Goal: Task Accomplishment & Management: Manage account settings

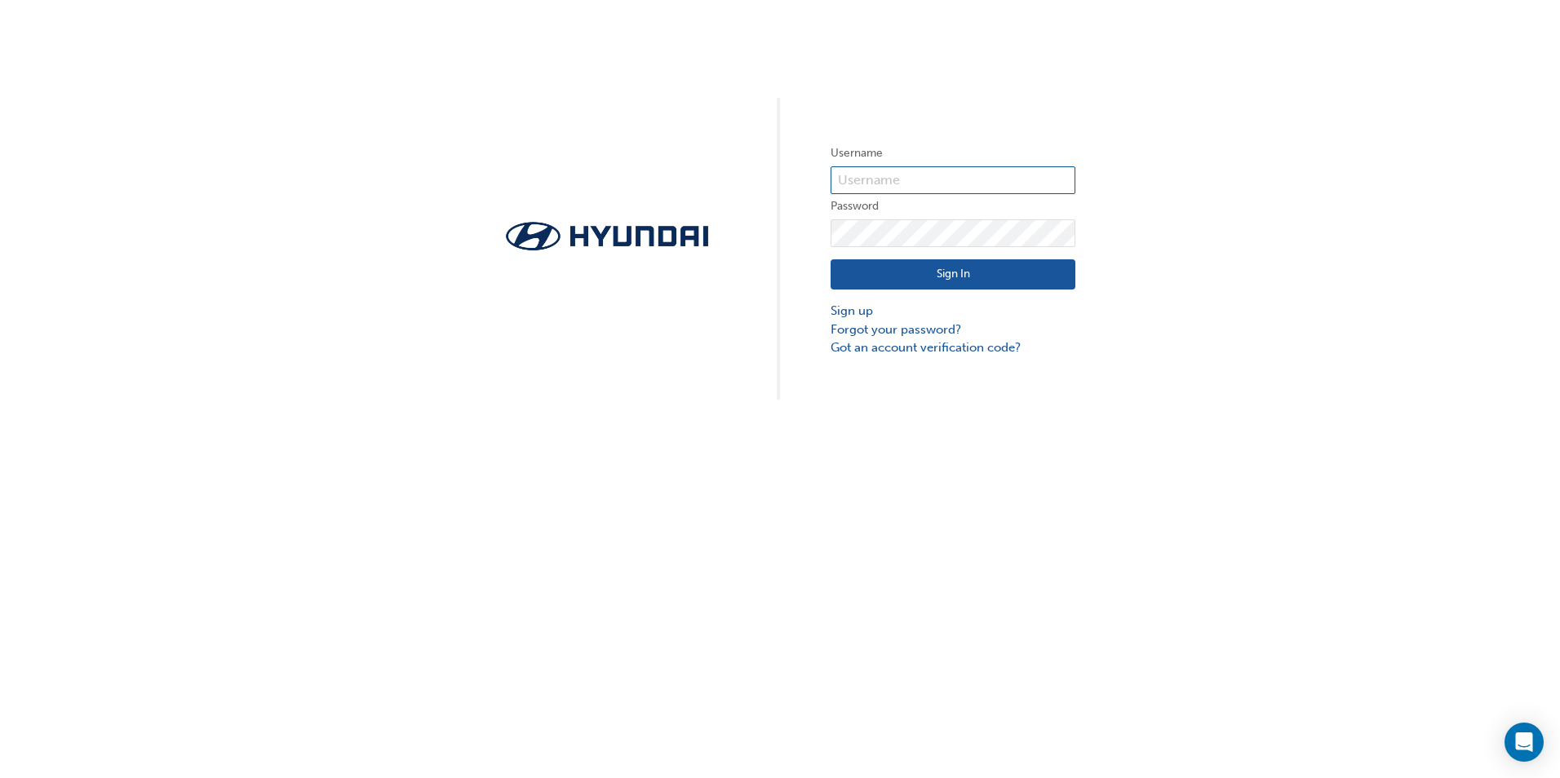
type input "5022"
click at [987, 283] on button "Sign In" at bounding box center [952, 274] width 245 height 31
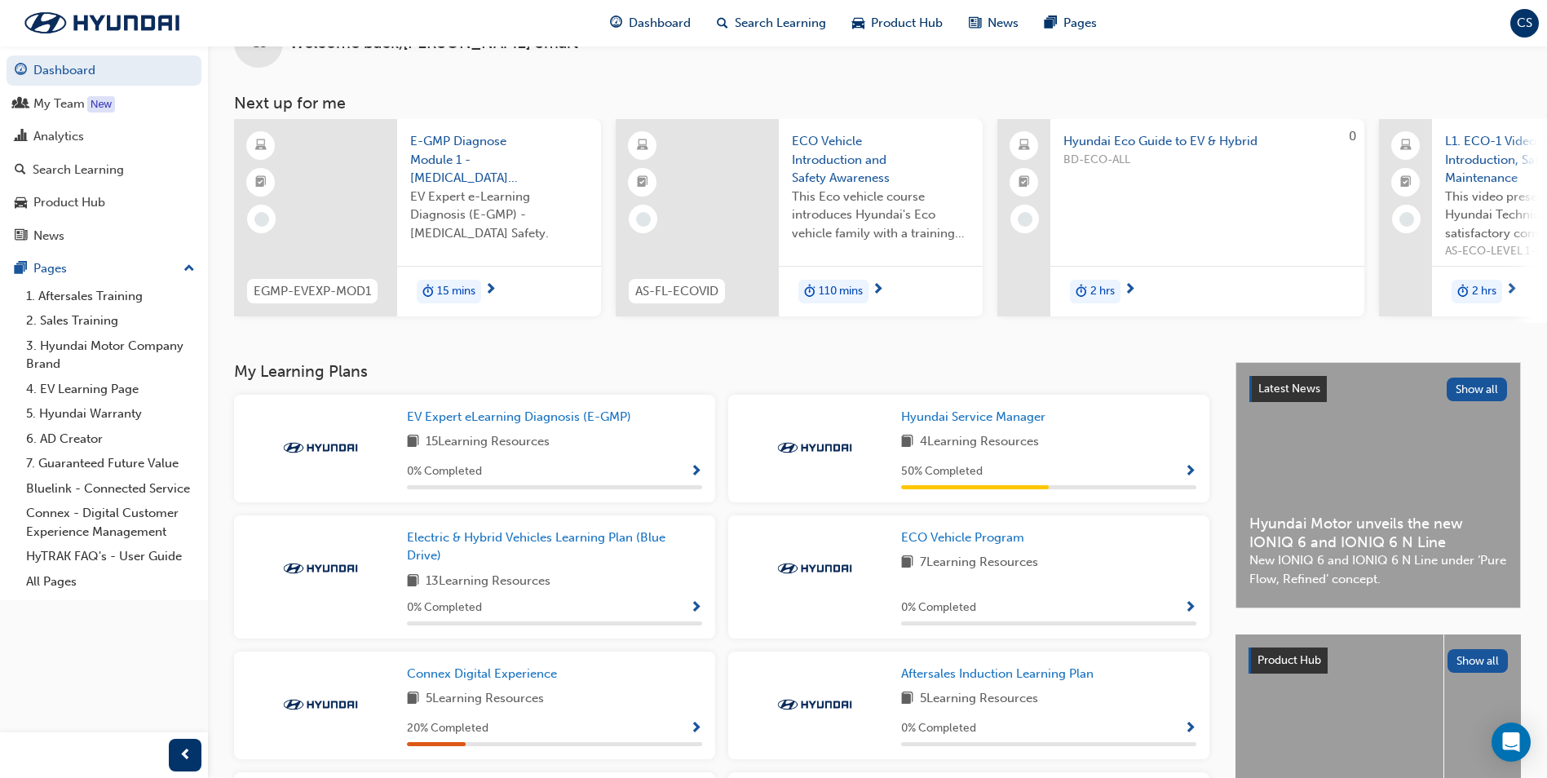
scroll to position [82, 0]
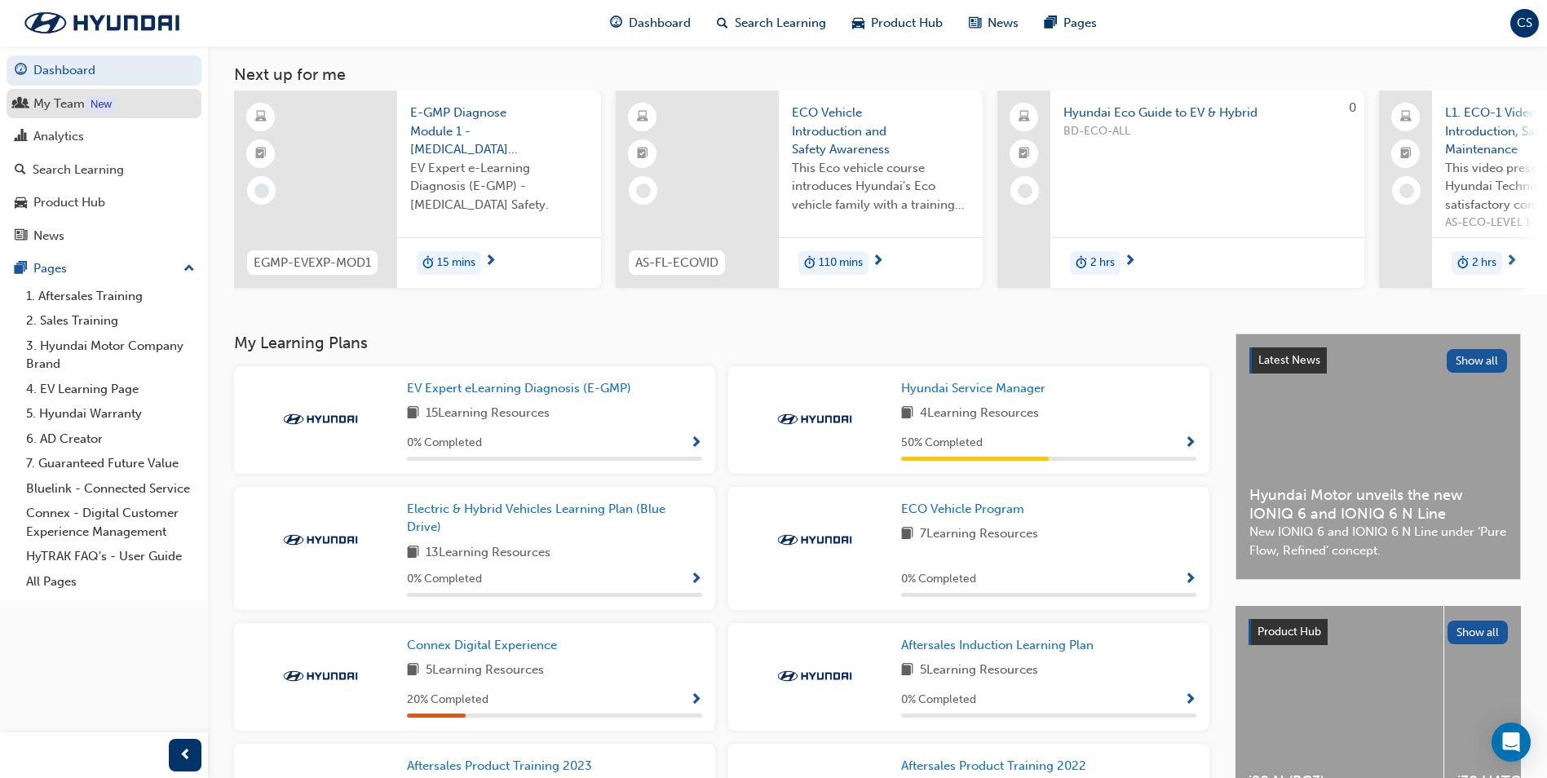
click at [80, 96] on div "My Team" at bounding box center [58, 104] width 51 height 19
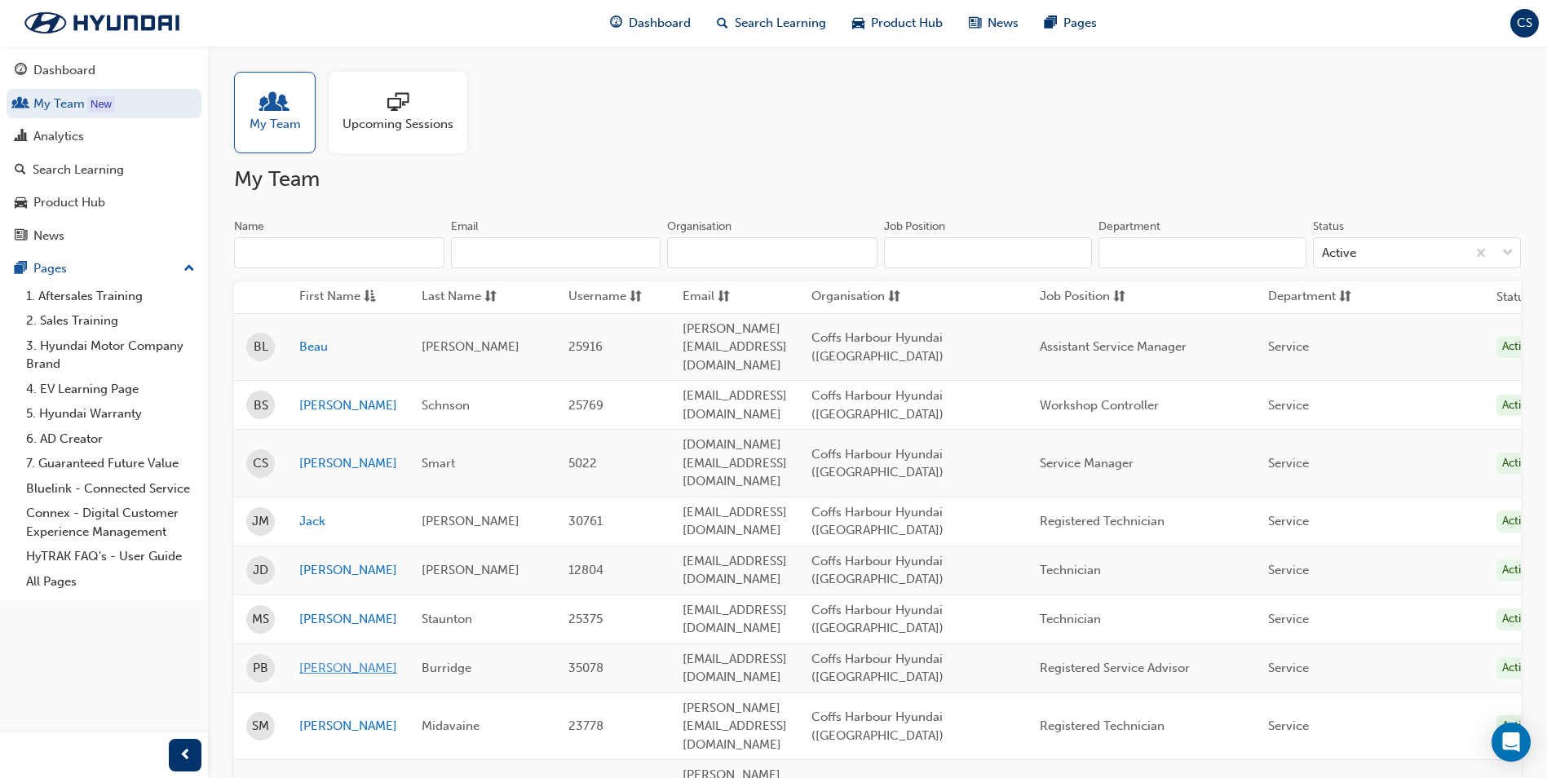
click at [304, 659] on link "[PERSON_NAME]" at bounding box center [348, 668] width 98 height 19
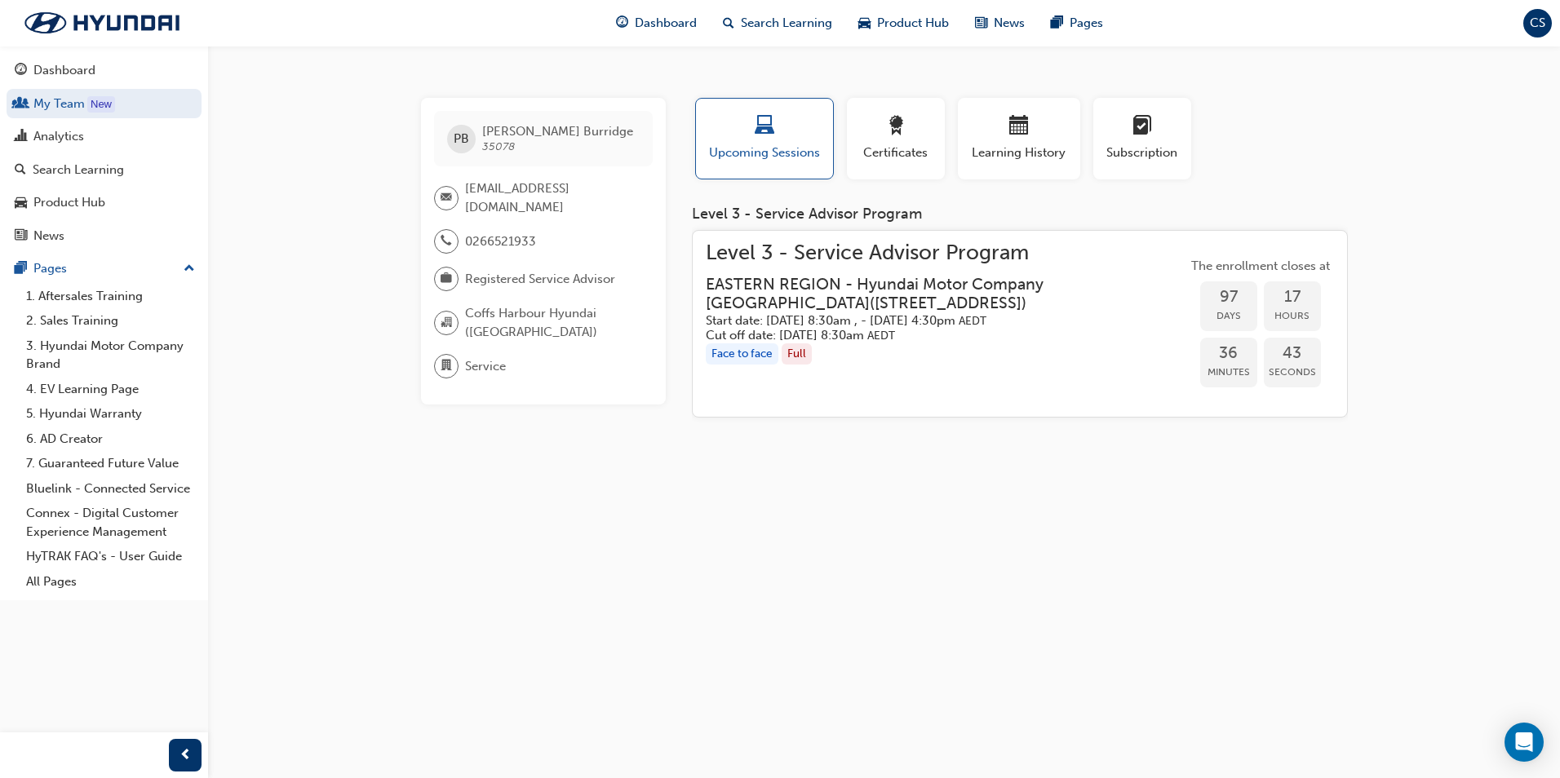
click at [817, 278] on h3 "EASTERN REGION - Hyundai Motor Company [GEOGRAPHIC_DATA] ( [STREET_ADDRESS] )" at bounding box center [933, 294] width 455 height 38
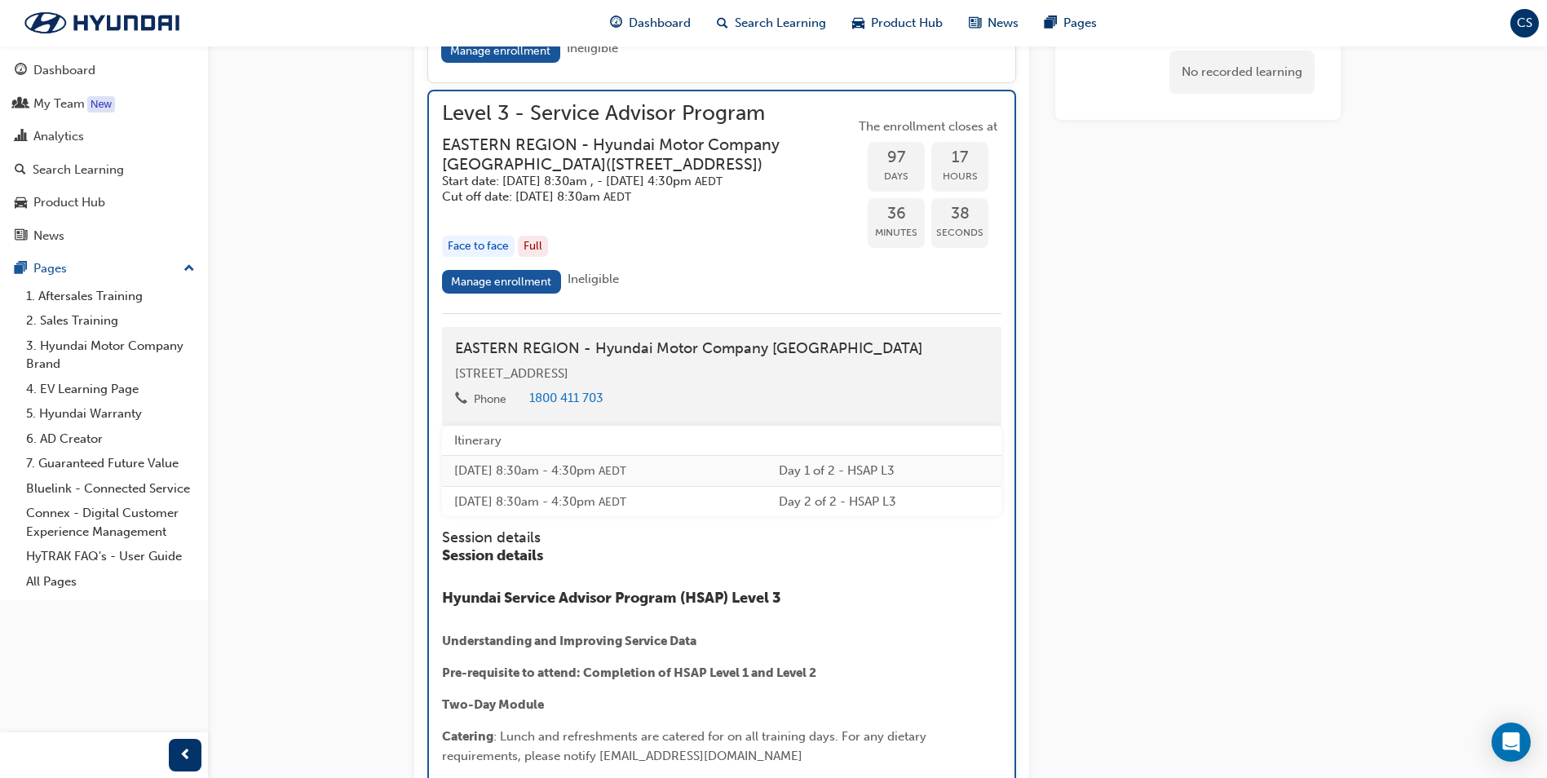
scroll to position [2206, 0]
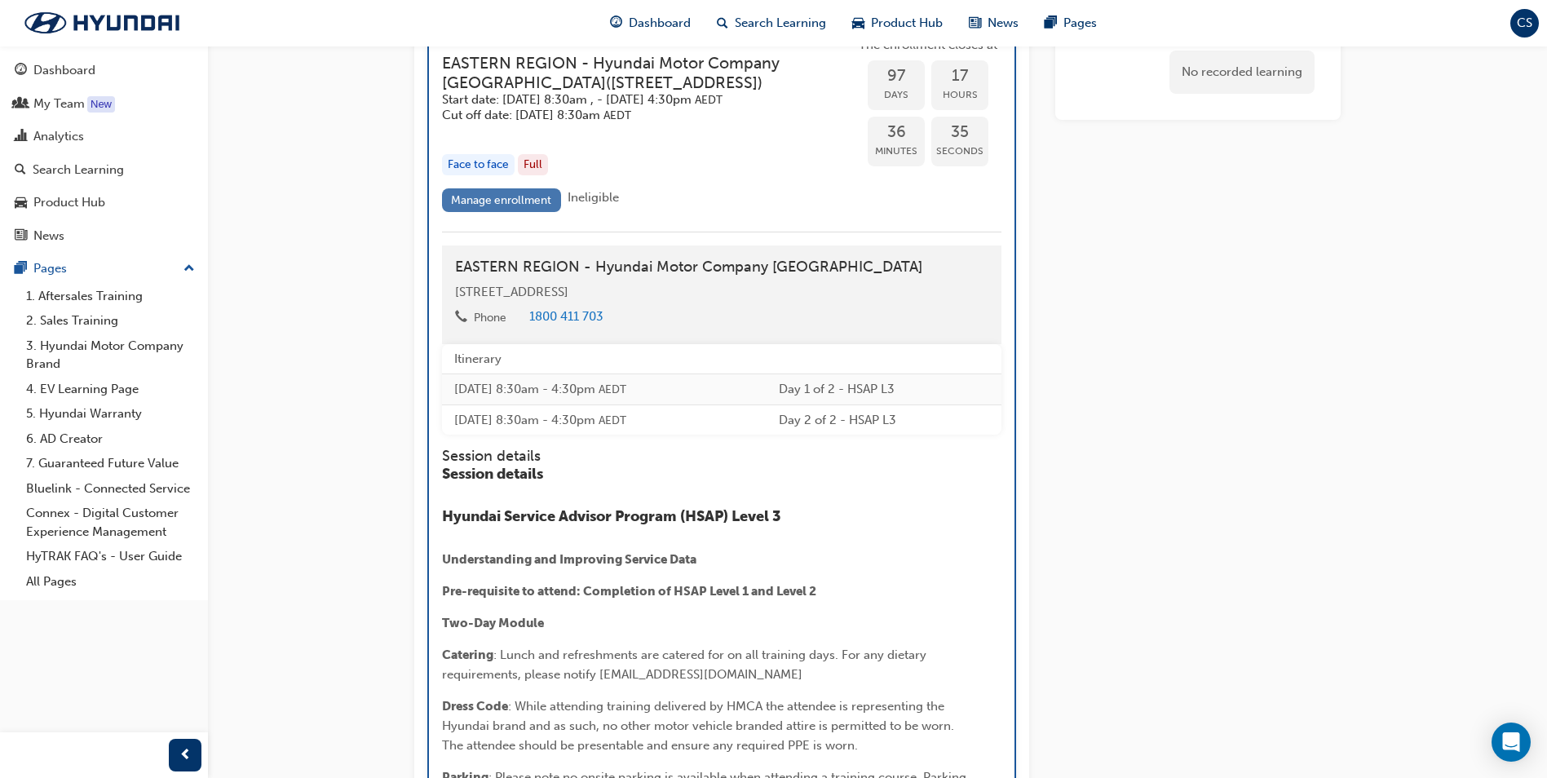
click at [516, 212] on link "Manage enrollment" at bounding box center [501, 200] width 119 height 24
